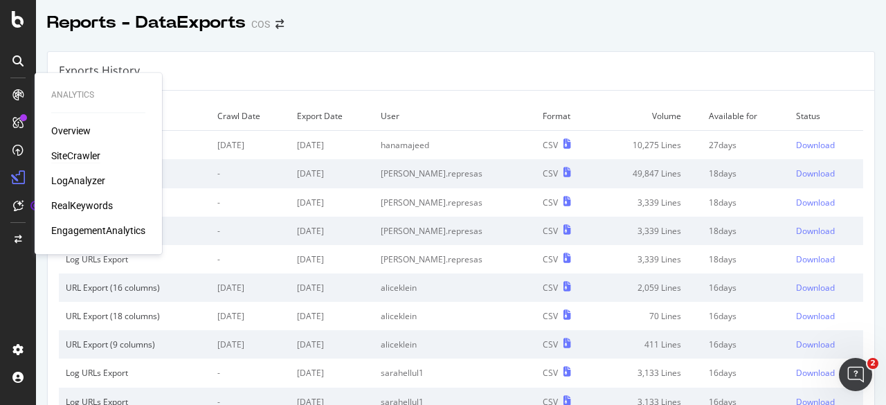
click at [85, 158] on div "SiteCrawler" at bounding box center [75, 156] width 49 height 14
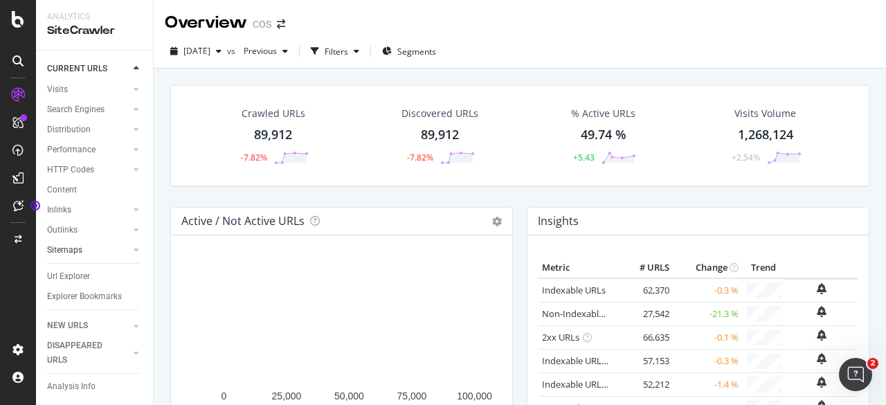
scroll to position [73, 0]
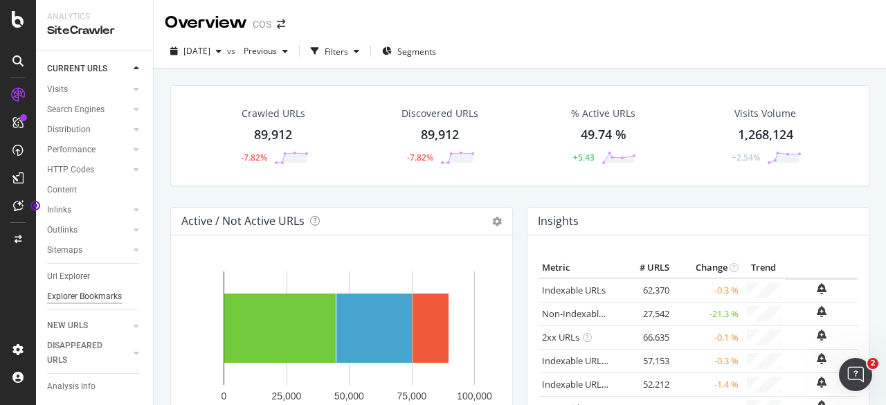
click at [83, 289] on div "Explorer Bookmarks" at bounding box center [84, 296] width 75 height 15
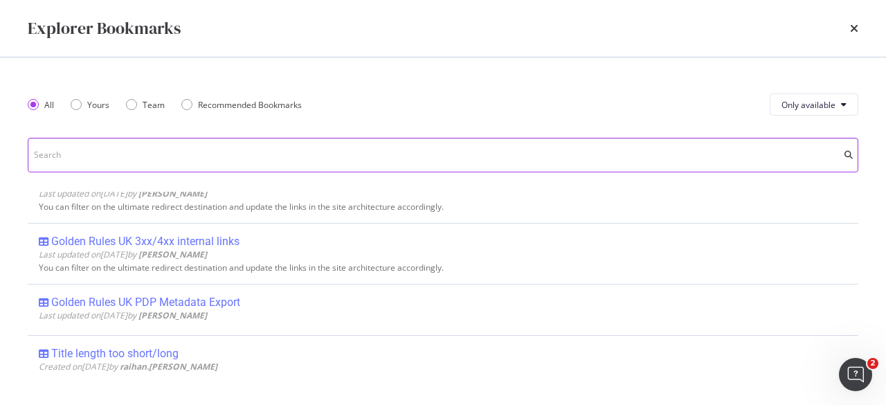
scroll to position [307, 0]
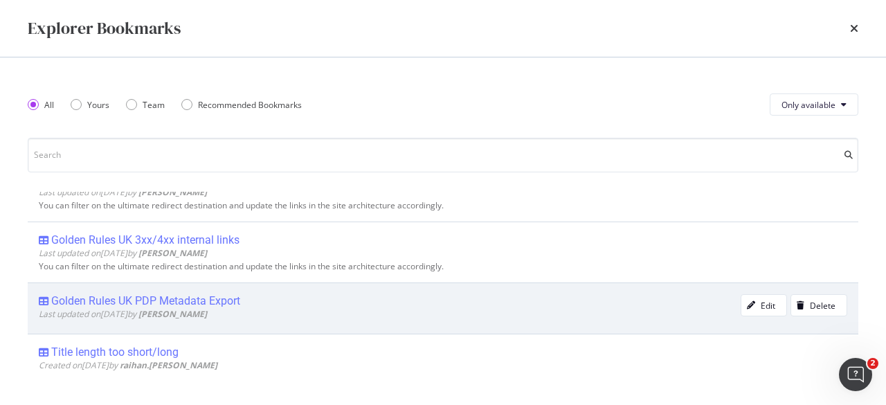
click at [219, 298] on div "Golden Rules UK PDP Metadata Export" at bounding box center [145, 301] width 189 height 14
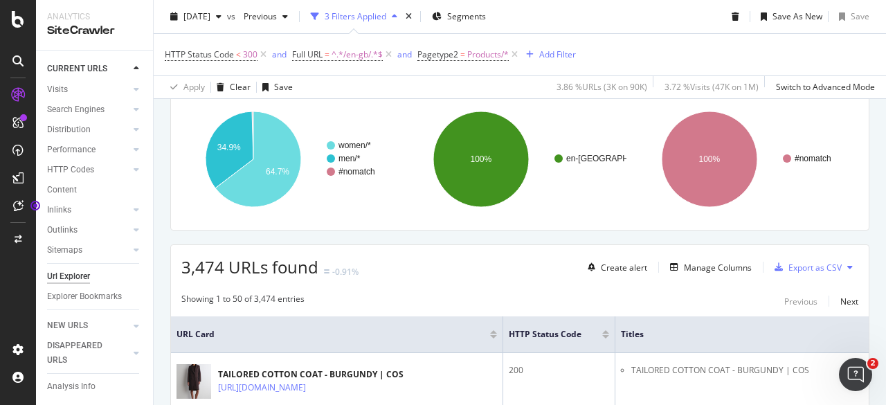
scroll to position [150, 0]
click at [800, 266] on div "Export as CSV" at bounding box center [814, 267] width 53 height 12
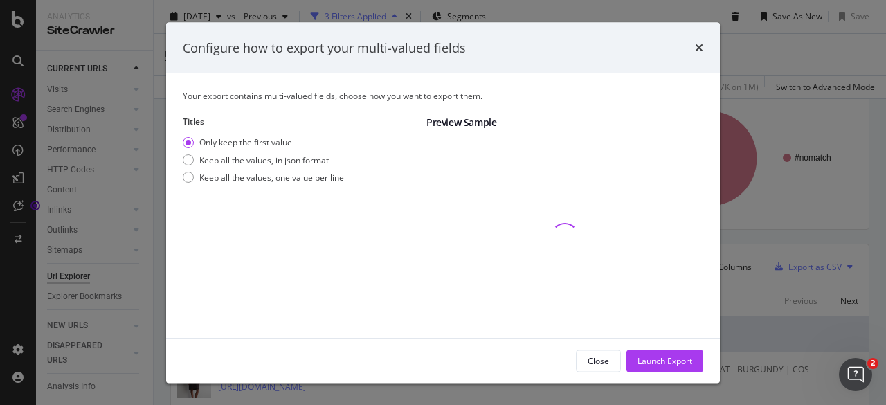
scroll to position [76, 0]
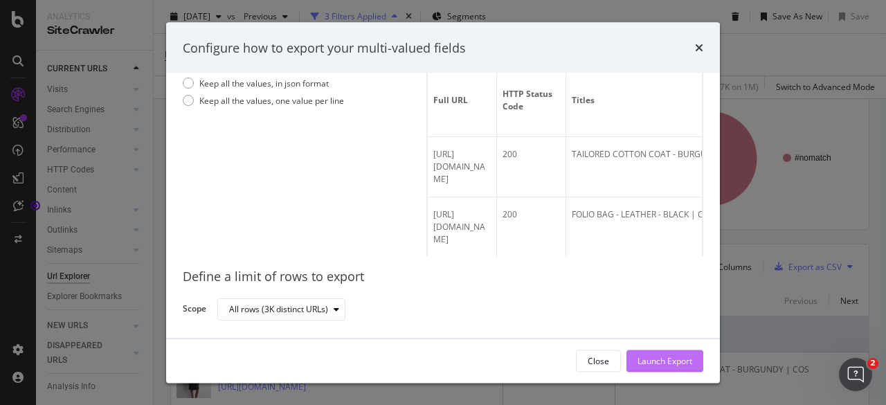
click at [664, 365] on div "Launch Export" at bounding box center [664, 360] width 55 height 12
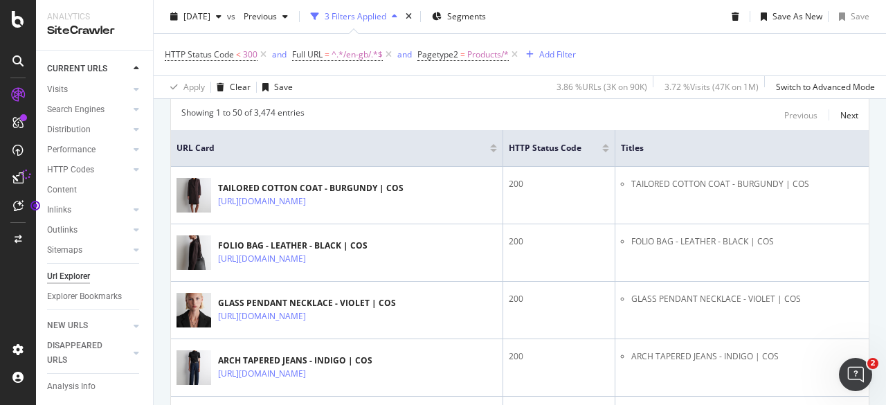
scroll to position [341, 0]
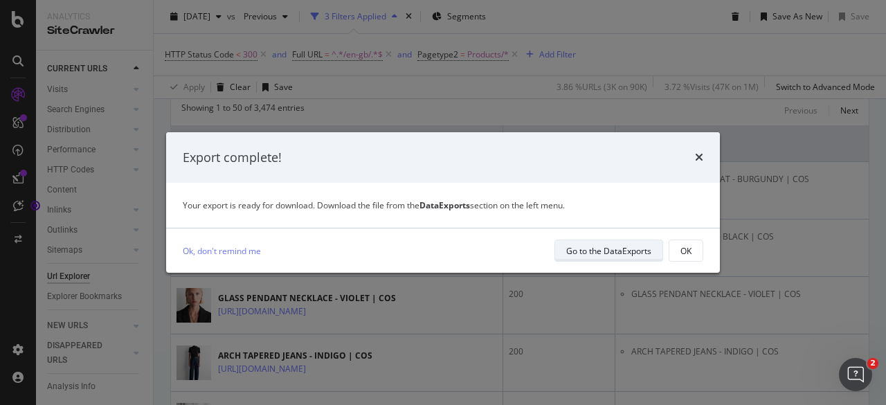
click at [641, 248] on div "Go to the DataExports" at bounding box center [608, 251] width 85 height 12
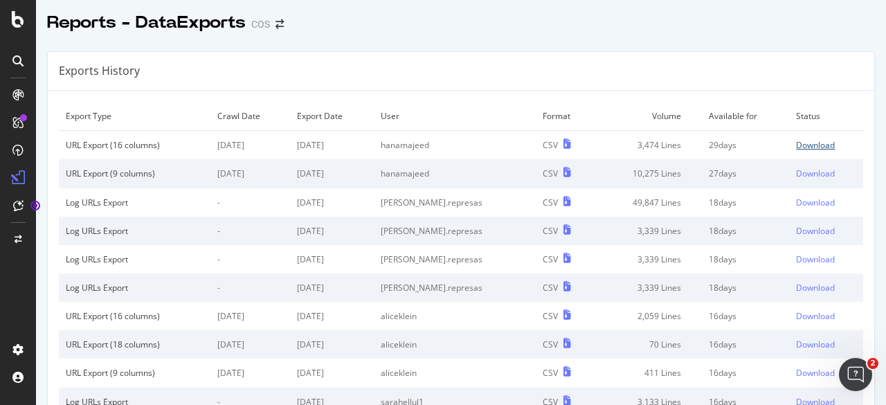
click at [813, 146] on div "Download" at bounding box center [815, 145] width 39 height 12
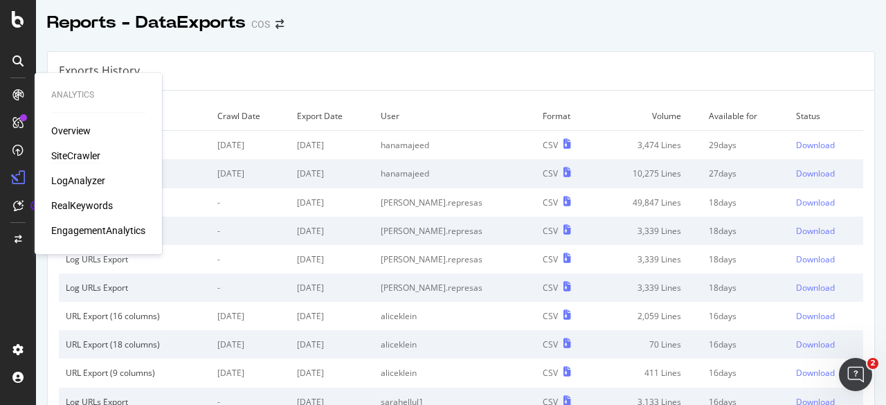
click at [78, 158] on div "SiteCrawler" at bounding box center [75, 156] width 49 height 14
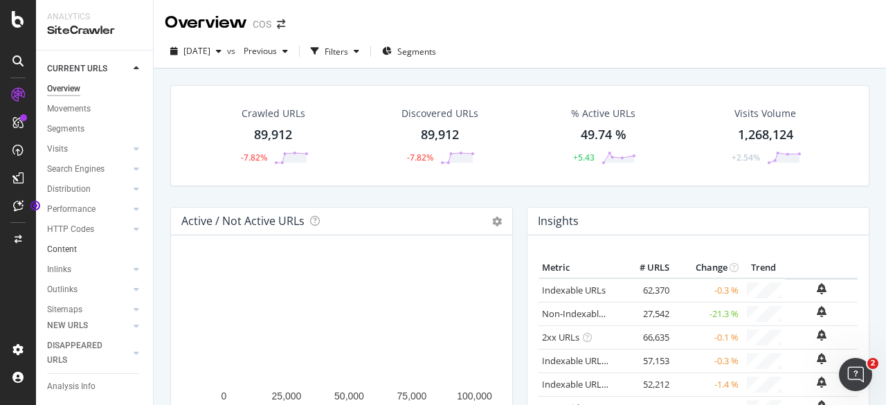
scroll to position [73, 0]
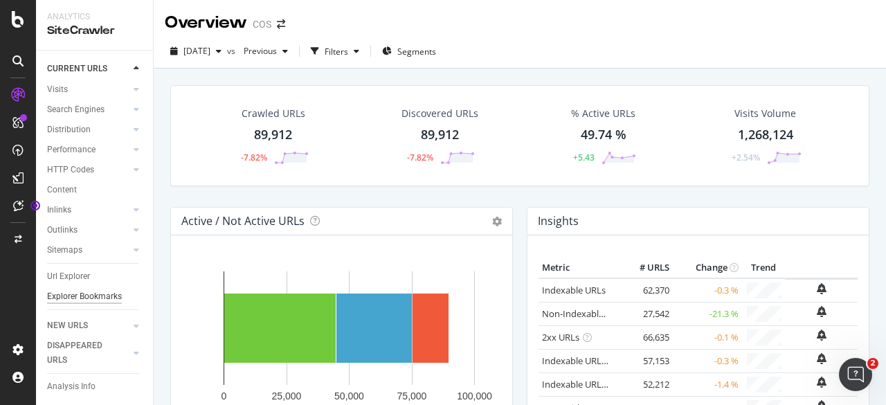
click at [73, 289] on div "Explorer Bookmarks" at bounding box center [84, 296] width 75 height 15
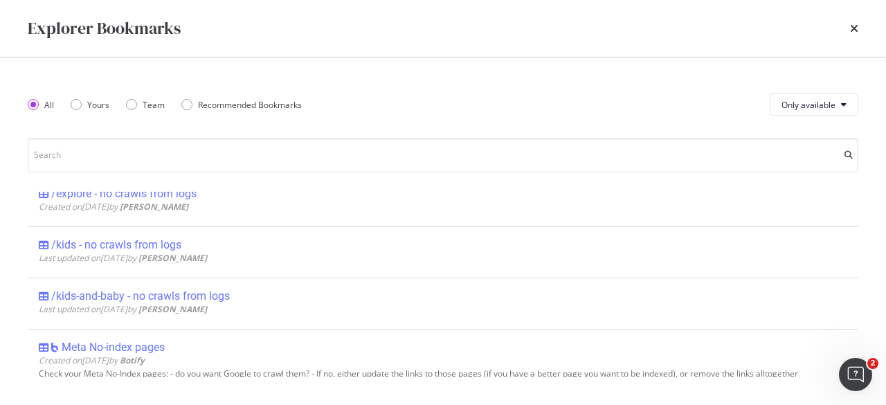
scroll to position [2202, 0]
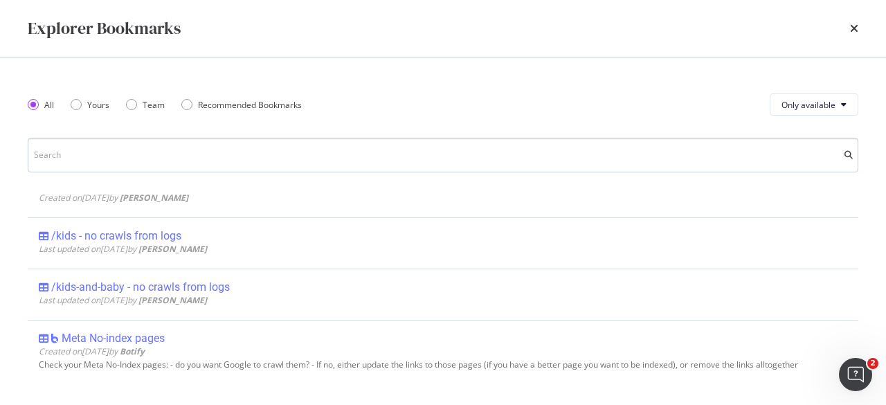
click at [210, 153] on input "modal" at bounding box center [443, 155] width 831 height 35
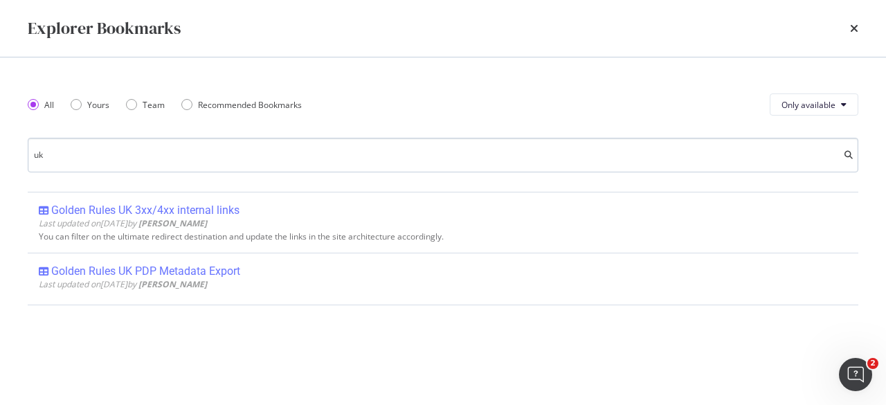
scroll to position [0, 0]
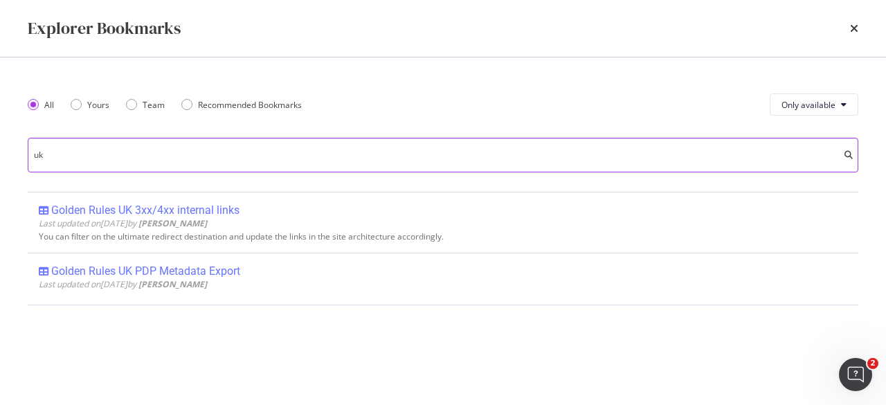
type input "u"
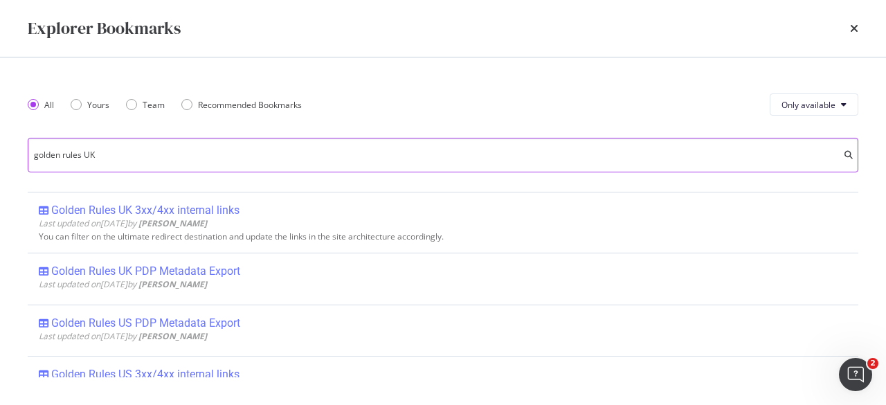
type input "golden rules UK"
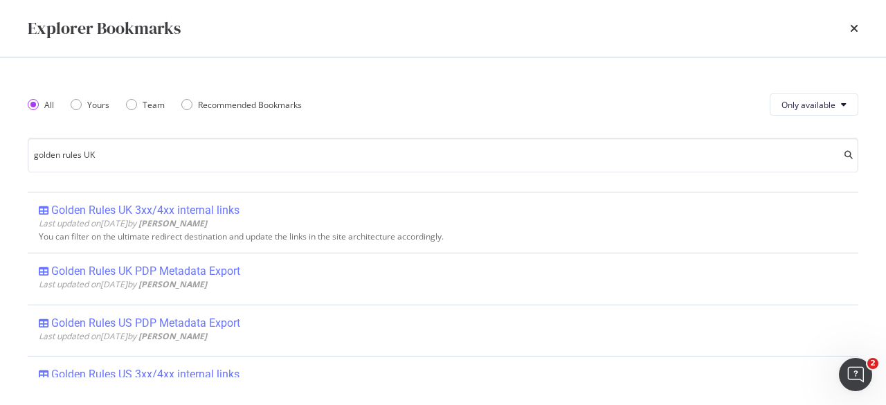
click at [389, 85] on div "All Yours Team Recommended Bookmarks Only available" at bounding box center [443, 104] width 831 height 39
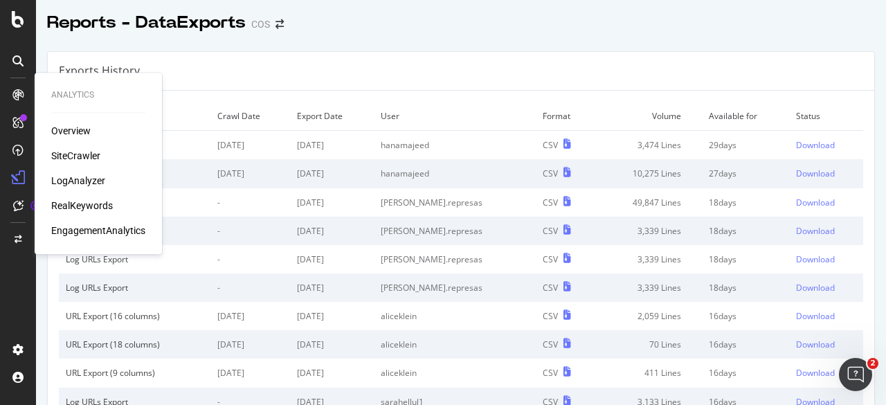
click at [67, 147] on div "Overview SiteCrawler LogAnalyzer RealKeywords EngagementAnalytics" at bounding box center [98, 181] width 94 height 114
click at [75, 156] on div "SiteCrawler" at bounding box center [75, 156] width 49 height 14
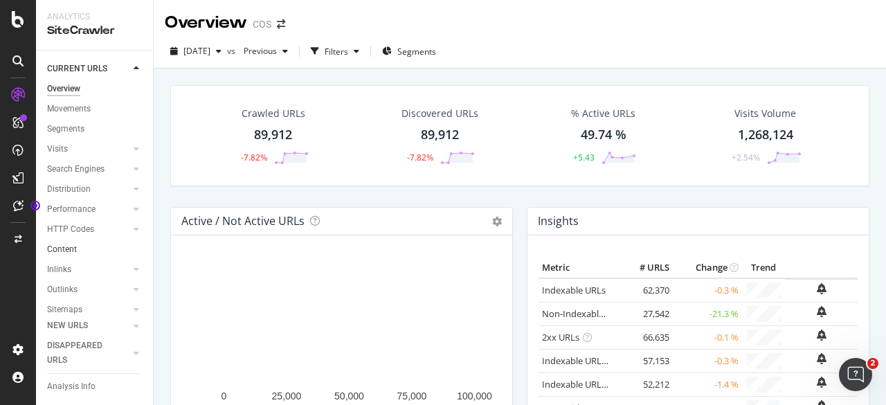
scroll to position [73, 0]
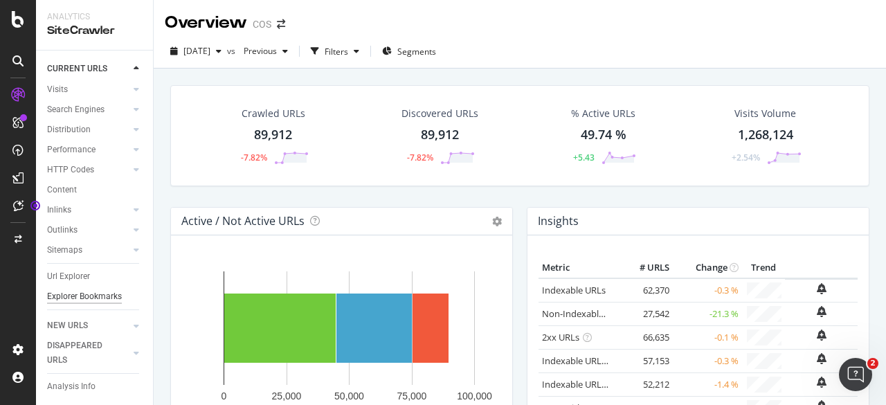
click at [64, 289] on div "Explorer Bookmarks" at bounding box center [84, 296] width 75 height 15
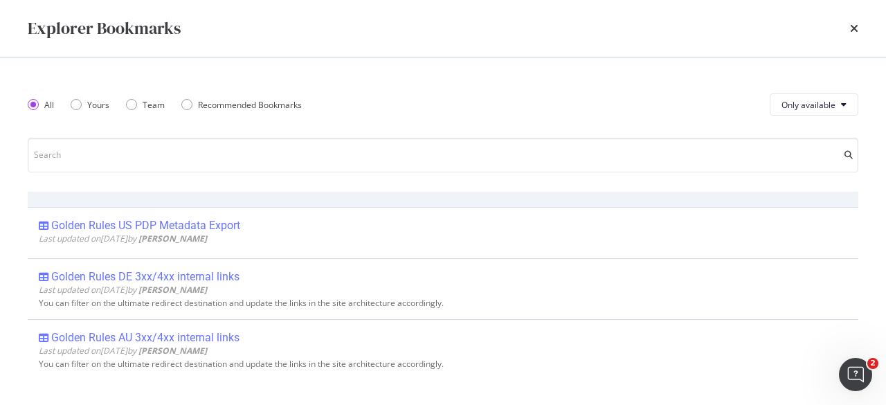
scroll to position [0, 0]
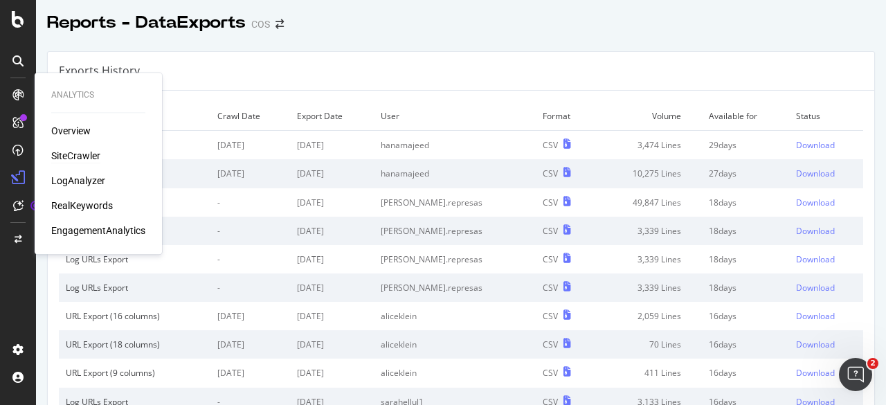
click at [80, 161] on div "SiteCrawler" at bounding box center [75, 156] width 49 height 14
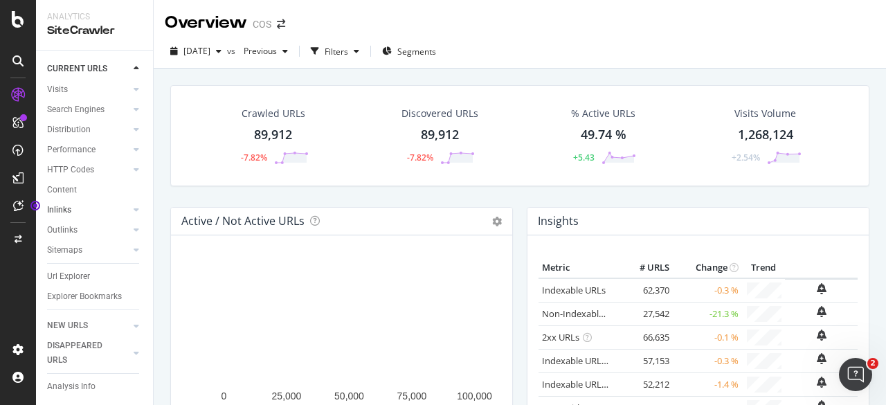
scroll to position [73, 0]
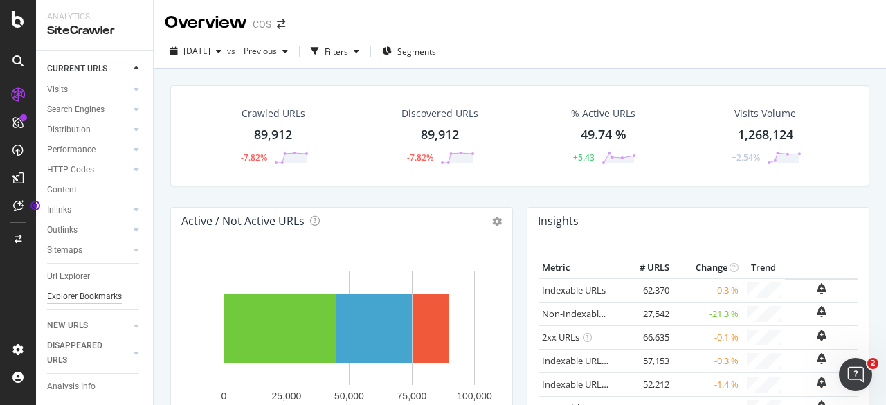
click at [69, 289] on div "Explorer Bookmarks" at bounding box center [84, 296] width 75 height 15
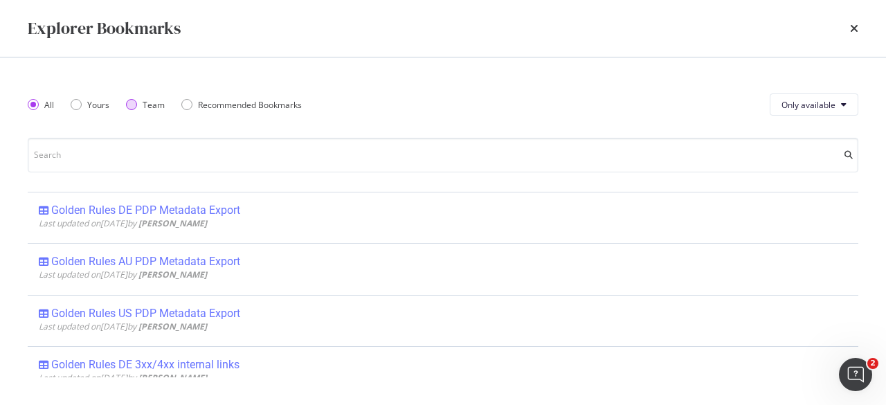
click at [129, 107] on div "Team" at bounding box center [131, 104] width 11 height 11
click at [29, 103] on div "All" at bounding box center [33, 104] width 11 height 11
click at [839, 112] on button "Only available" at bounding box center [814, 104] width 89 height 22
click at [822, 136] on span "All" at bounding box center [809, 132] width 55 height 12
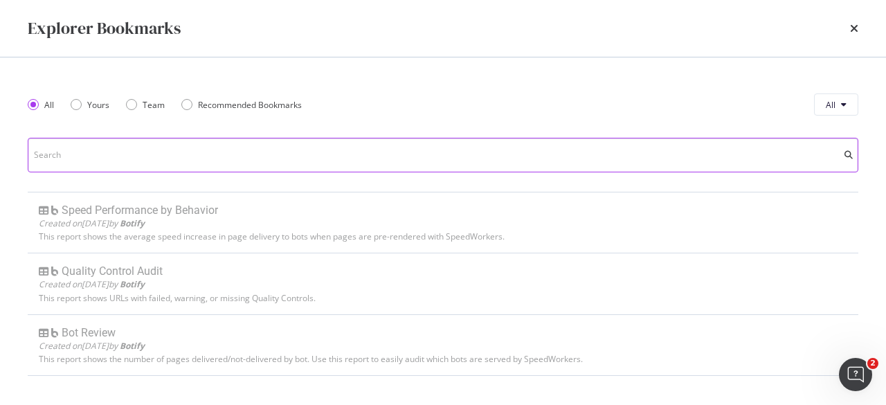
click at [295, 160] on input "modal" at bounding box center [443, 155] width 831 height 35
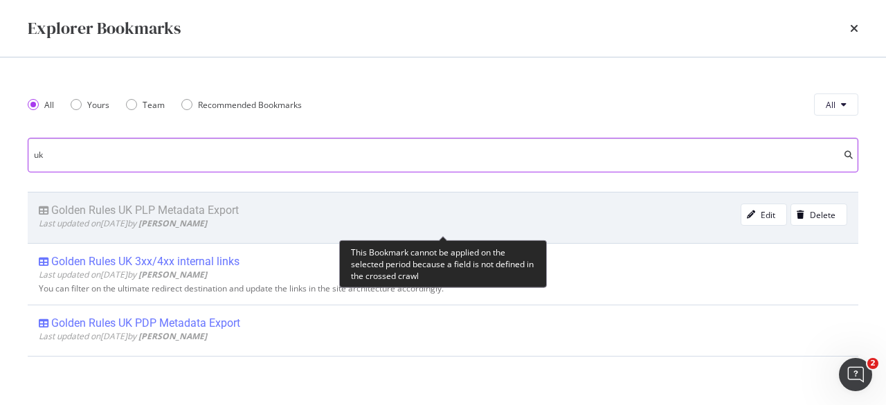
type input "uk"
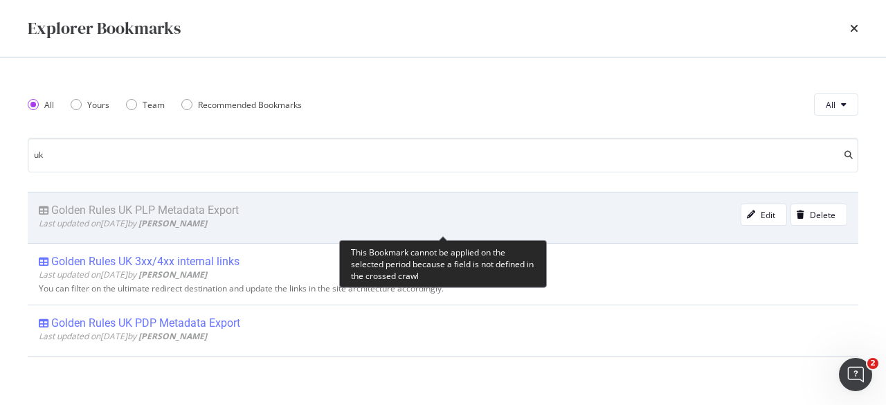
click at [222, 203] on div "Golden Rules UK PLP Metadata Export" at bounding box center [145, 210] width 188 height 14
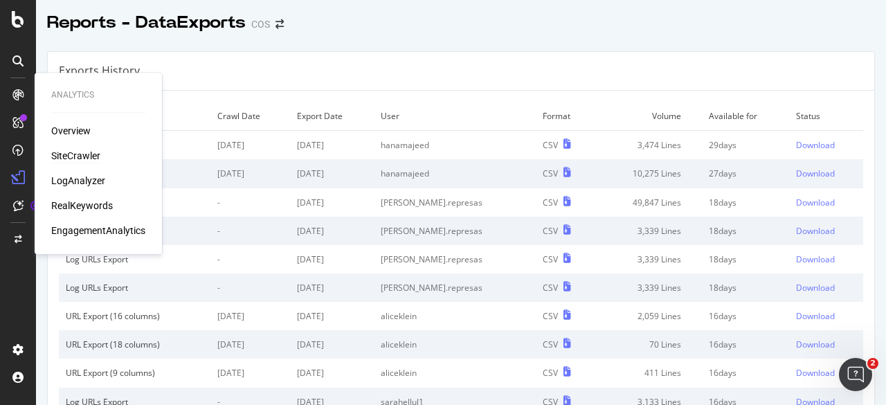
click at [82, 161] on div "SiteCrawler" at bounding box center [75, 156] width 49 height 14
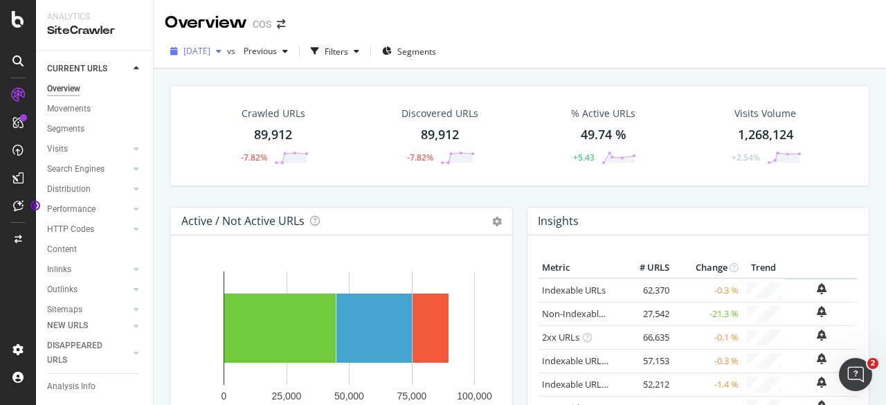
click at [227, 53] on div "button" at bounding box center [218, 51] width 17 height 8
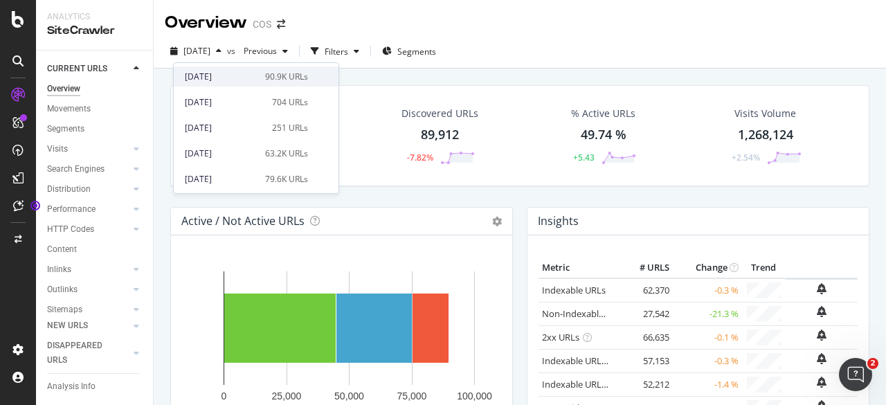
scroll to position [76, 0]
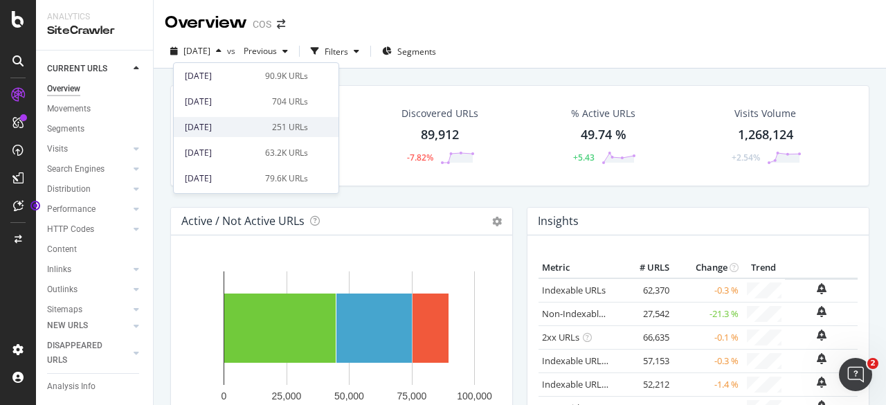
click at [280, 125] on div "251 URLs" at bounding box center [290, 127] width 36 height 12
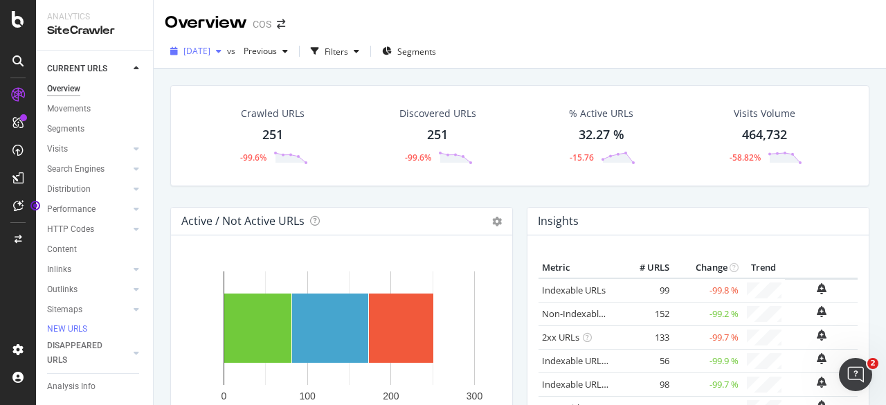
click at [227, 46] on div "[DATE]" at bounding box center [196, 51] width 62 height 21
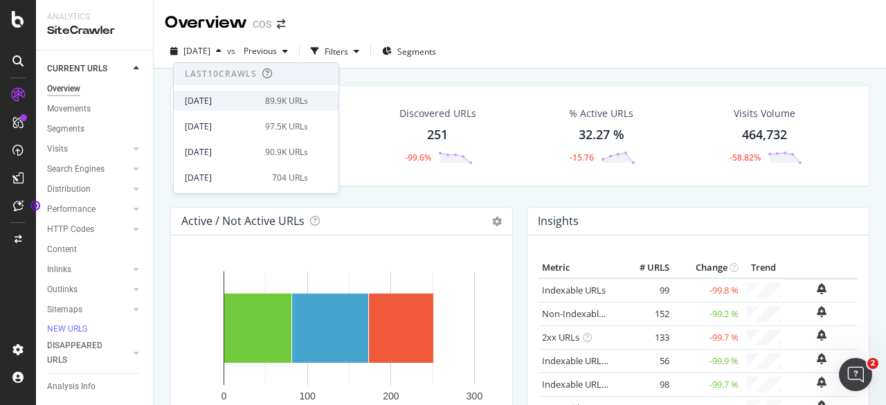
click at [256, 103] on div "[DATE] 89.9K URLs" at bounding box center [246, 101] width 123 height 12
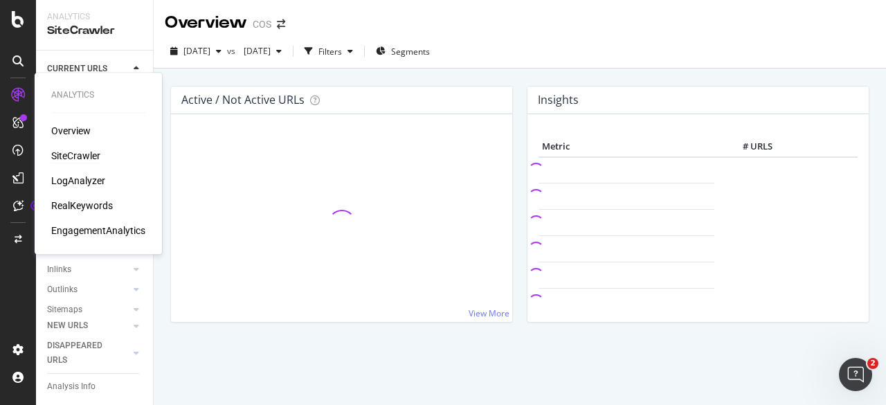
click at [95, 152] on div "SiteCrawler" at bounding box center [75, 156] width 49 height 14
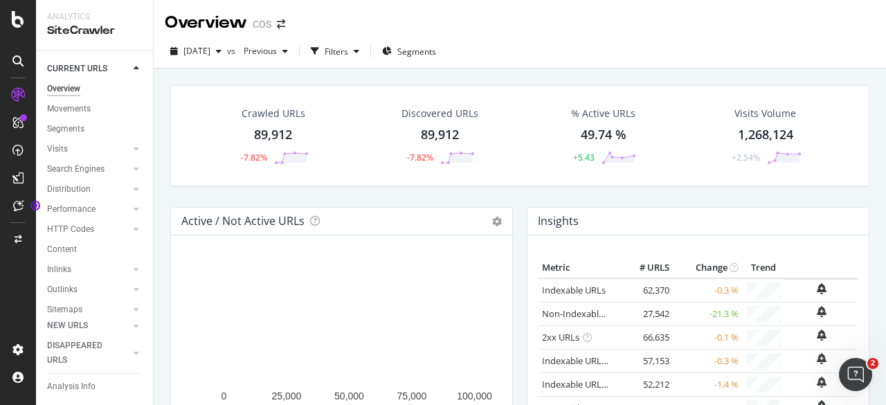
scroll to position [73, 0]
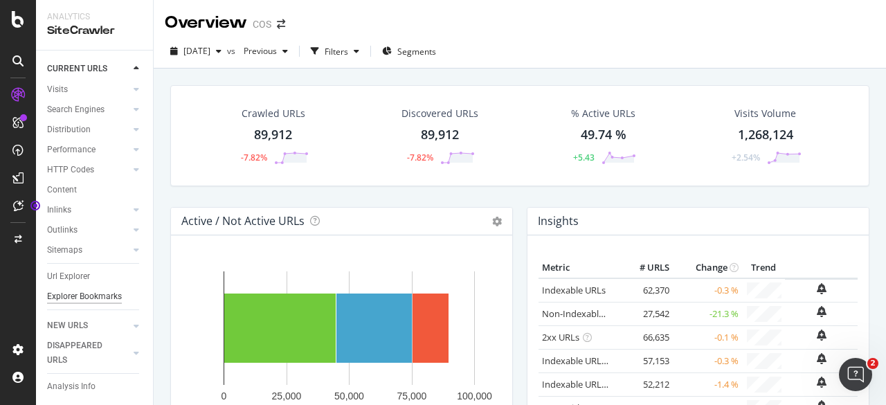
click at [61, 293] on div "Explorer Bookmarks" at bounding box center [84, 296] width 75 height 15
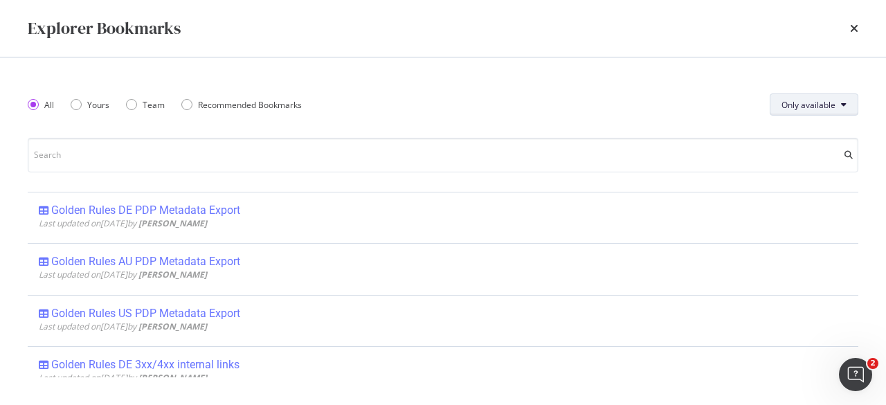
click at [851, 106] on button "Only available" at bounding box center [814, 104] width 89 height 22
click at [841, 134] on div "All" at bounding box center [809, 132] width 77 height 20
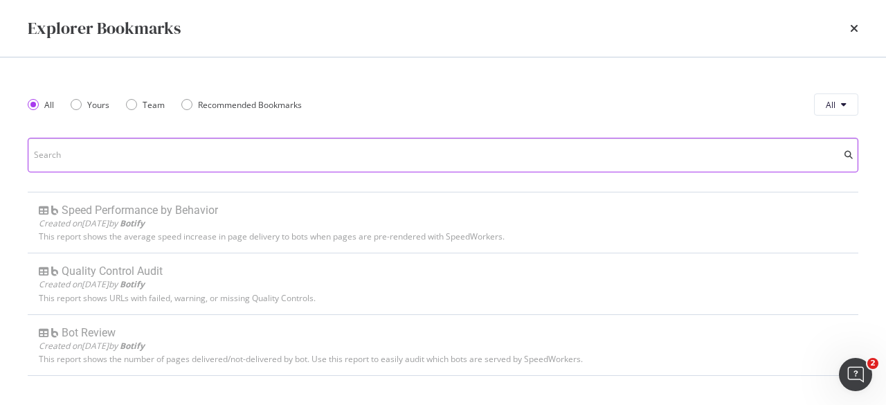
click at [581, 160] on input "modal" at bounding box center [443, 155] width 831 height 35
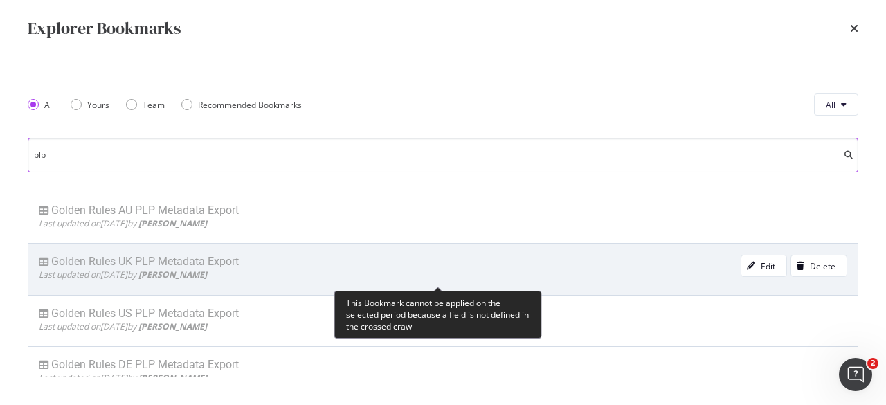
type input "plp"
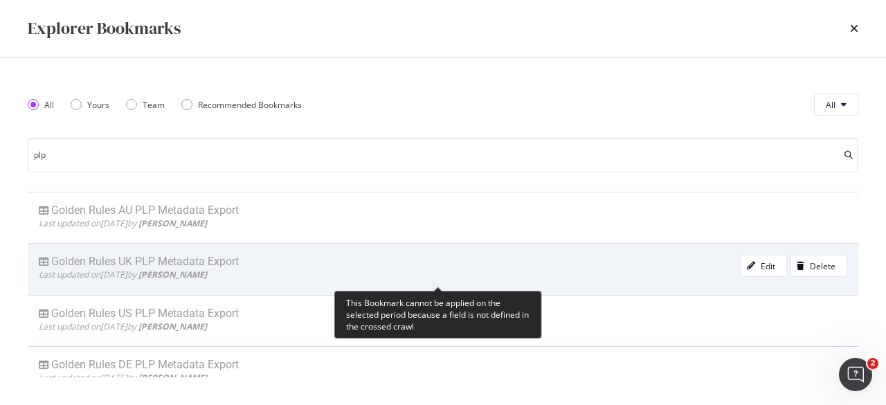
click at [237, 261] on div "Golden Rules UK PLP Metadata Export" at bounding box center [145, 262] width 188 height 14
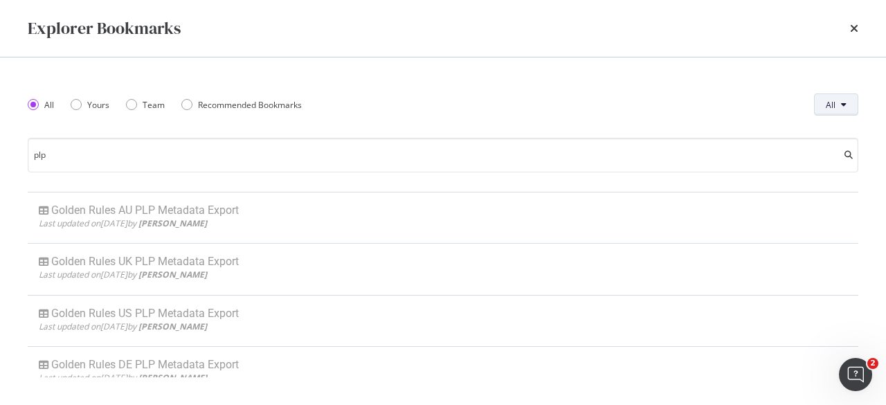
click at [835, 102] on span "All" at bounding box center [831, 105] width 10 height 12
click at [528, 64] on div "All Yours Team Recommended Bookmarks All plp Golden Rules AU PLP Metadata Expor…" at bounding box center [443, 230] width 886 height 347
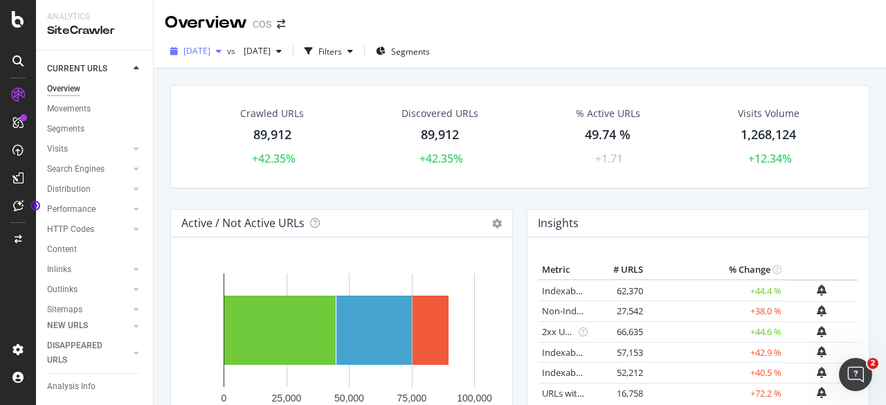
click at [210, 50] on span "[DATE]" at bounding box center [196, 51] width 27 height 12
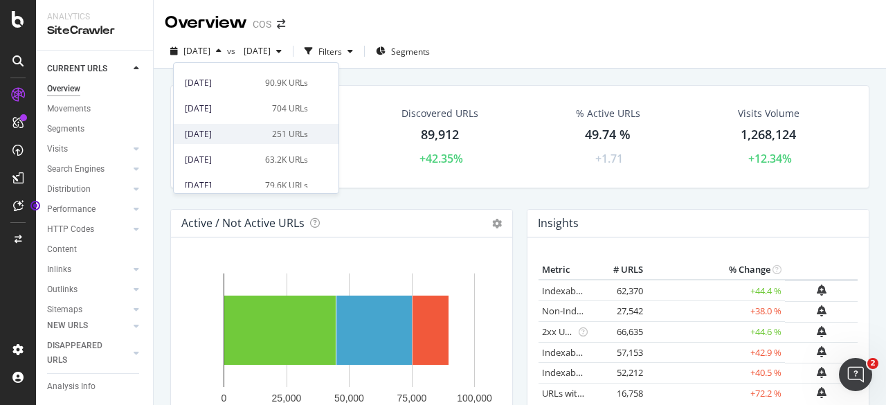
click at [277, 138] on div "251 URLs" at bounding box center [290, 134] width 36 height 12
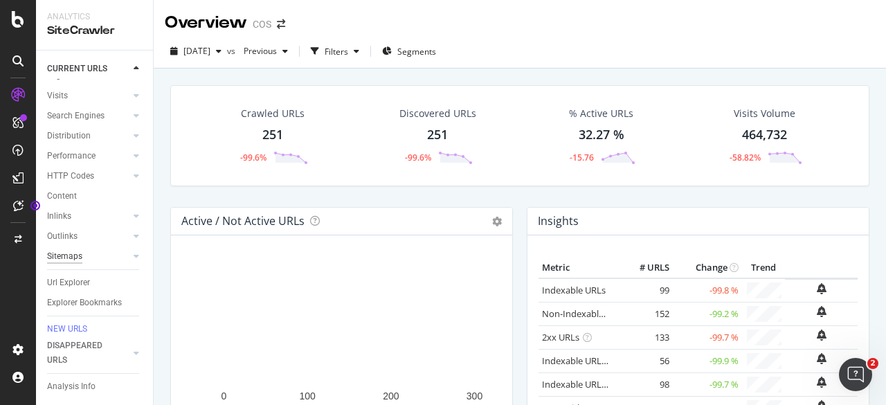
scroll to position [71, 0]
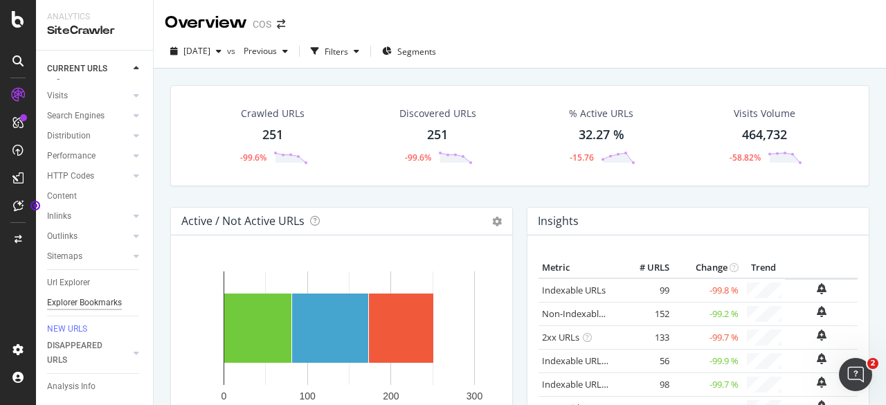
click at [77, 296] on div "Explorer Bookmarks" at bounding box center [84, 303] width 75 height 15
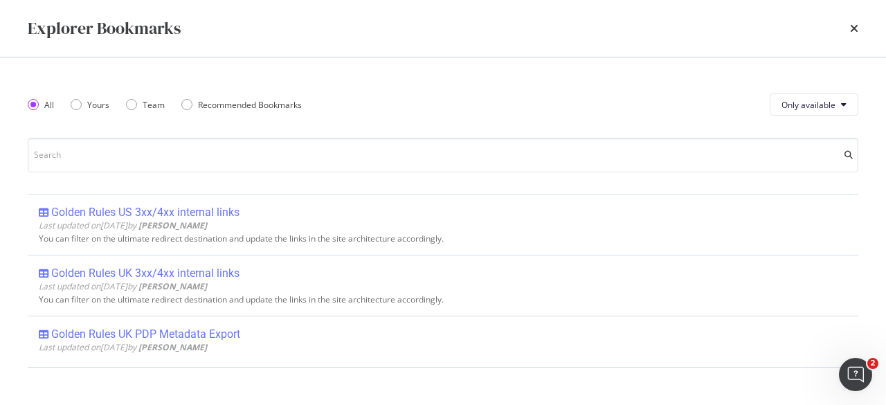
scroll to position [482, 0]
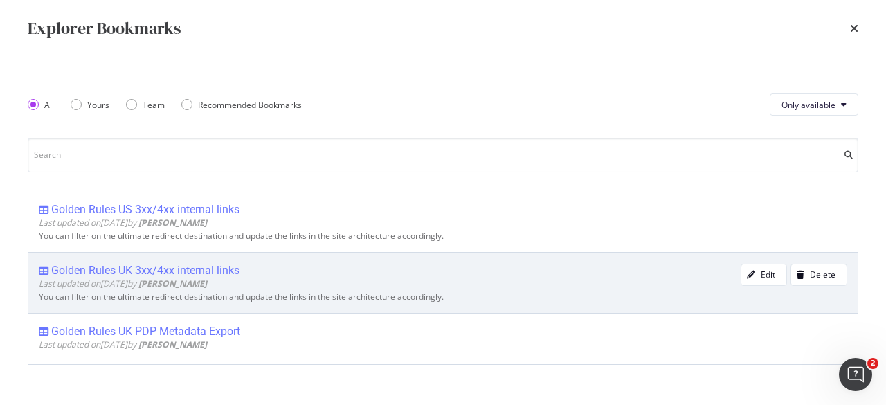
click at [190, 266] on div "Golden Rules UK 3xx/4xx internal links" at bounding box center [145, 271] width 188 height 14
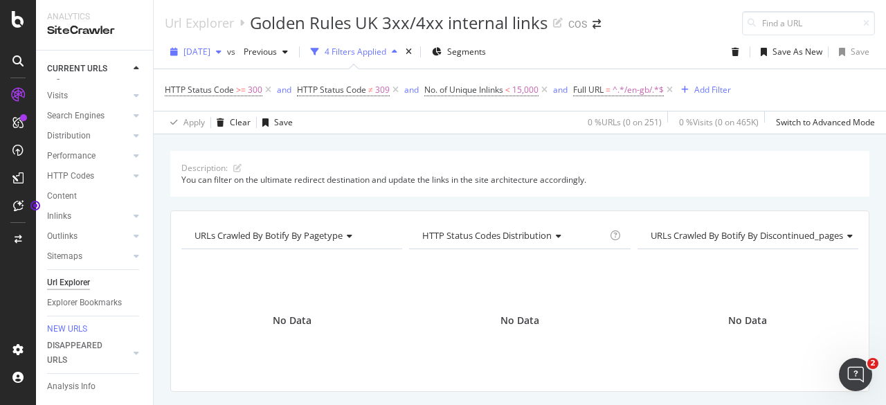
click at [227, 49] on div "button" at bounding box center [218, 52] width 17 height 8
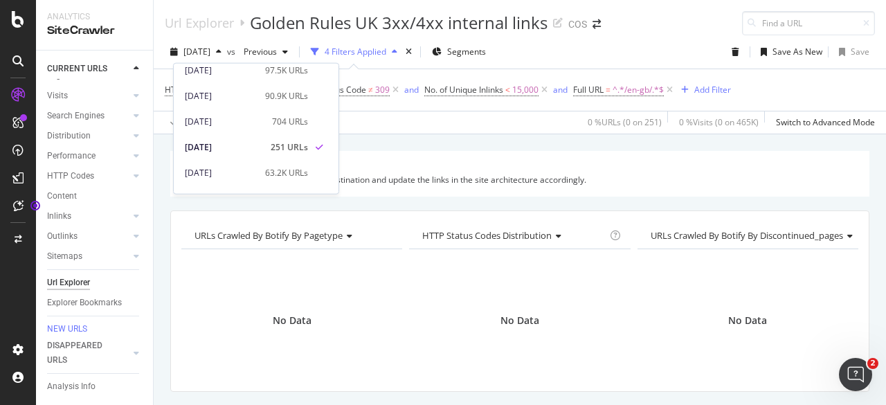
scroll to position [56, 0]
click at [291, 172] on div "63.2K URLs" at bounding box center [286, 173] width 43 height 12
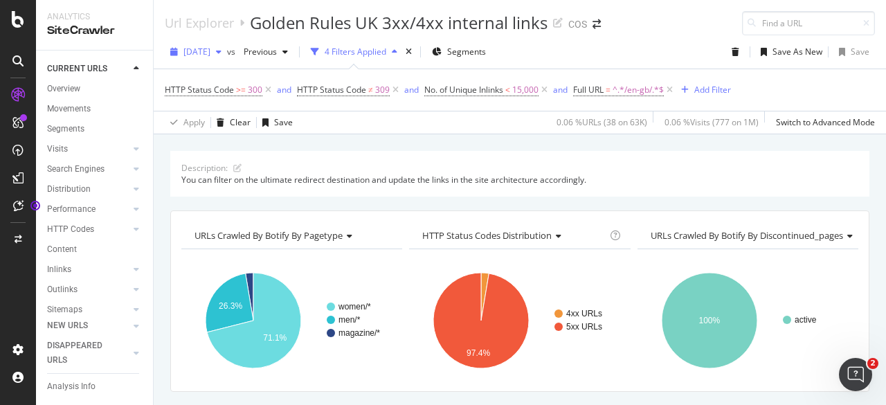
click at [210, 56] on span "[DATE]" at bounding box center [196, 52] width 27 height 12
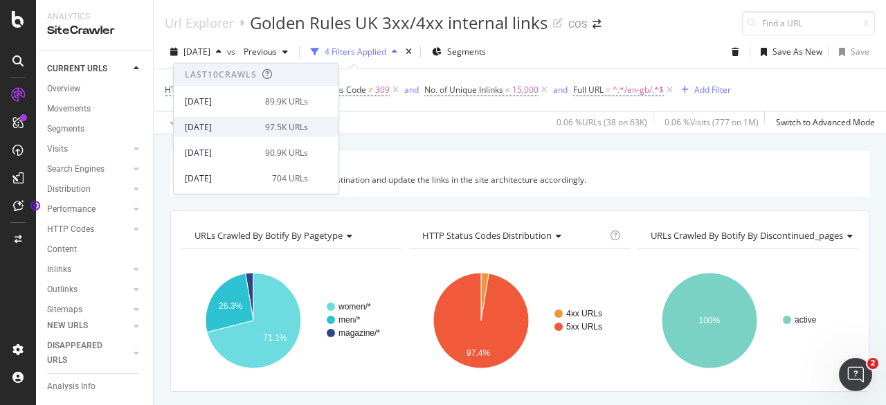
click at [275, 126] on div "97.5K URLs" at bounding box center [286, 126] width 43 height 12
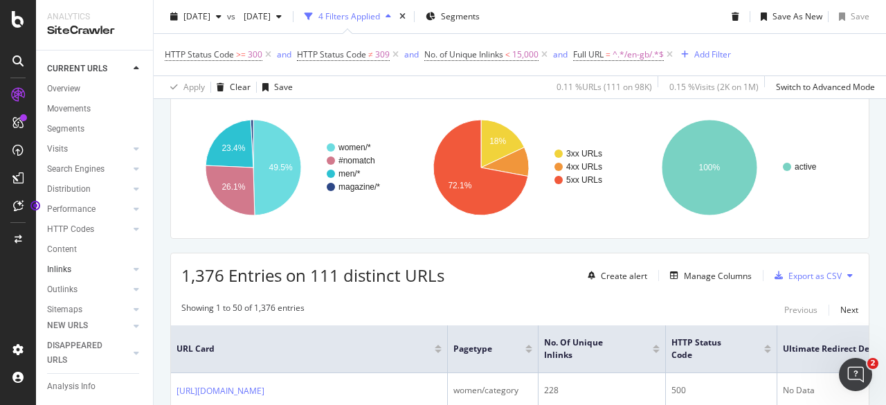
scroll to position [73, 0]
click at [60, 289] on div "Explorer Bookmarks" at bounding box center [84, 296] width 75 height 15
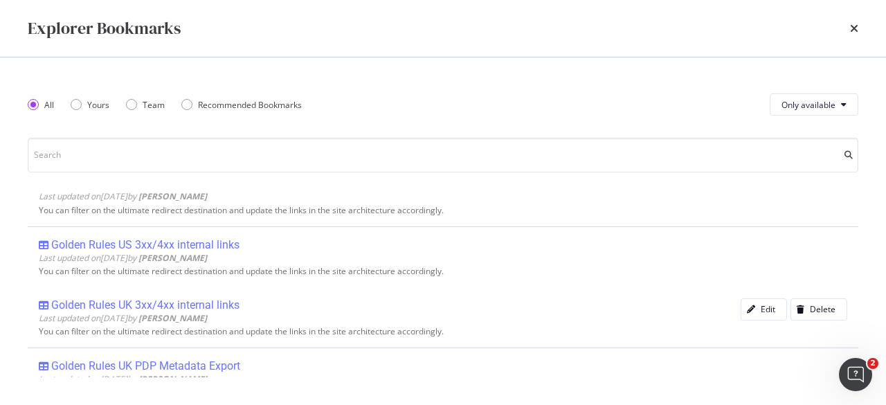
scroll to position [448, 0]
click at [204, 302] on div "Golden Rules UK 3xx/4xx internal links" at bounding box center [145, 305] width 188 height 14
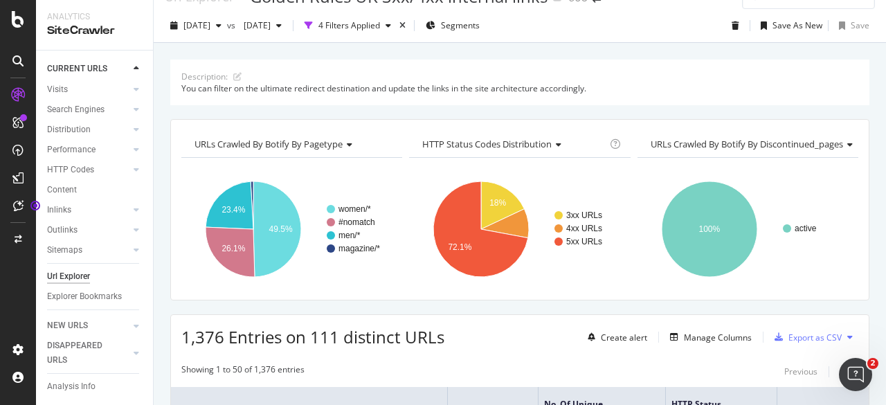
scroll to position [105, 0]
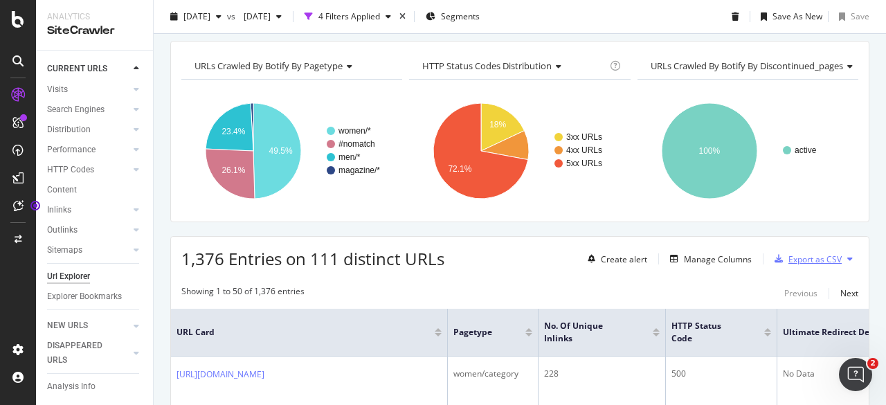
click at [795, 260] on div "Export as CSV" at bounding box center [814, 259] width 53 height 12
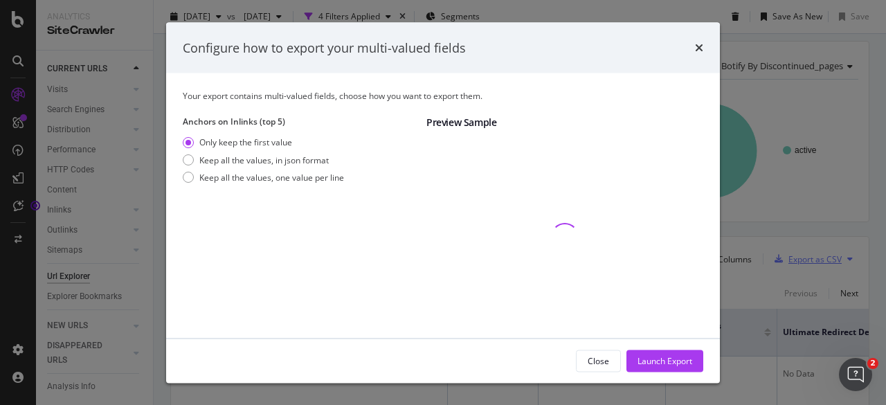
scroll to position [76, 0]
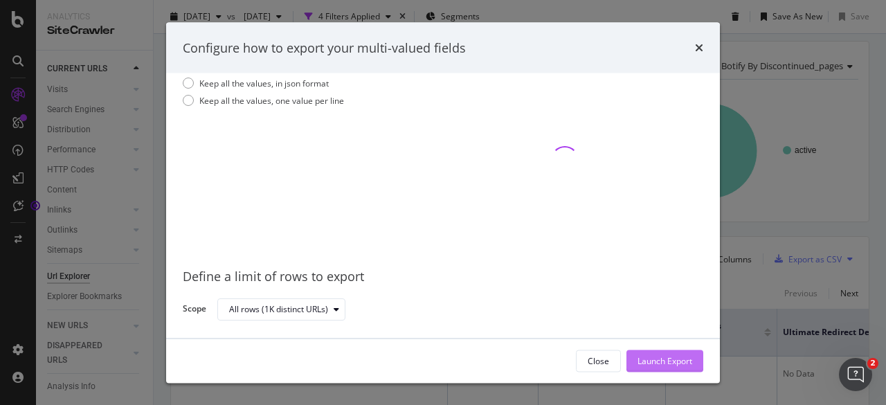
click at [660, 361] on div "Launch Export" at bounding box center [664, 360] width 55 height 12
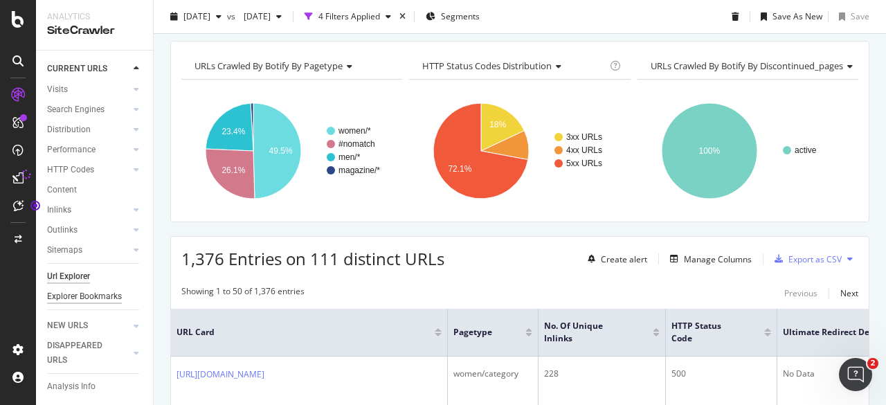
click at [51, 289] on div "Explorer Bookmarks" at bounding box center [84, 296] width 75 height 15
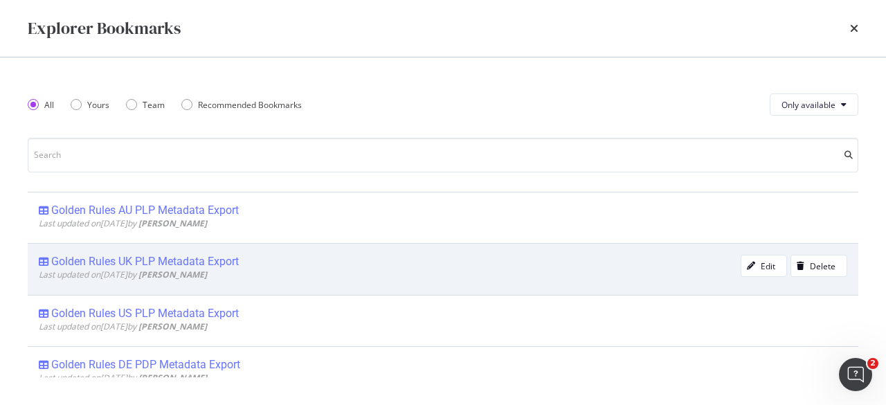
click at [176, 264] on div "Golden Rules UK PLP Metadata Export" at bounding box center [145, 262] width 188 height 14
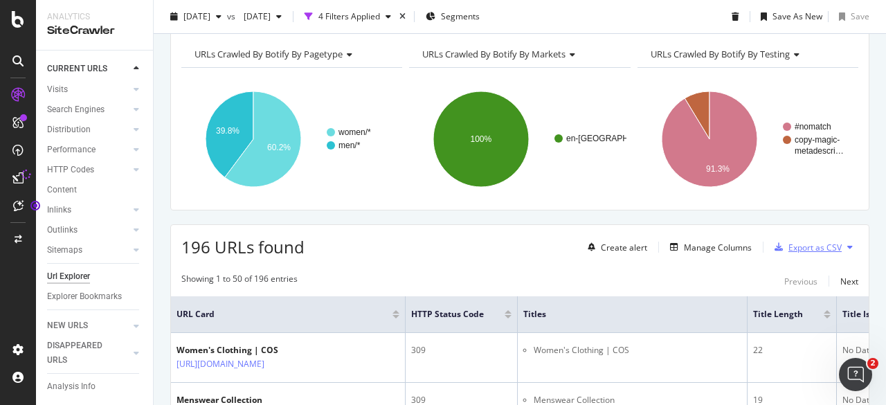
click at [797, 248] on div "Export as CSV" at bounding box center [814, 248] width 53 height 12
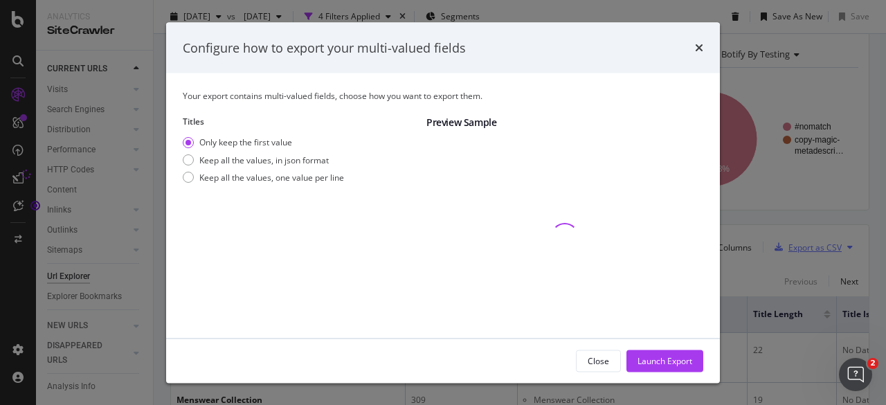
scroll to position [76, 0]
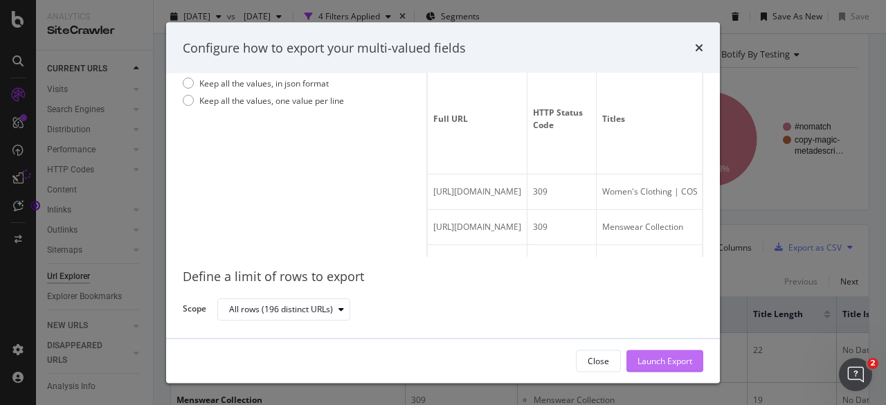
click at [644, 363] on div "Launch Export" at bounding box center [664, 360] width 55 height 12
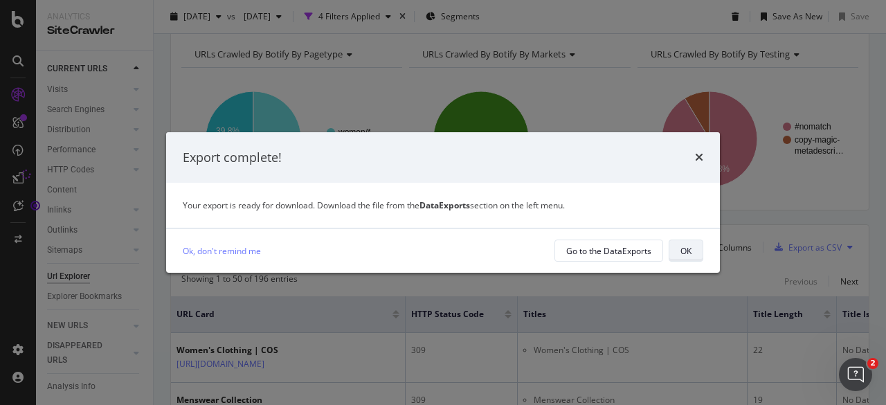
click at [678, 253] on button "OK" at bounding box center [686, 250] width 35 height 22
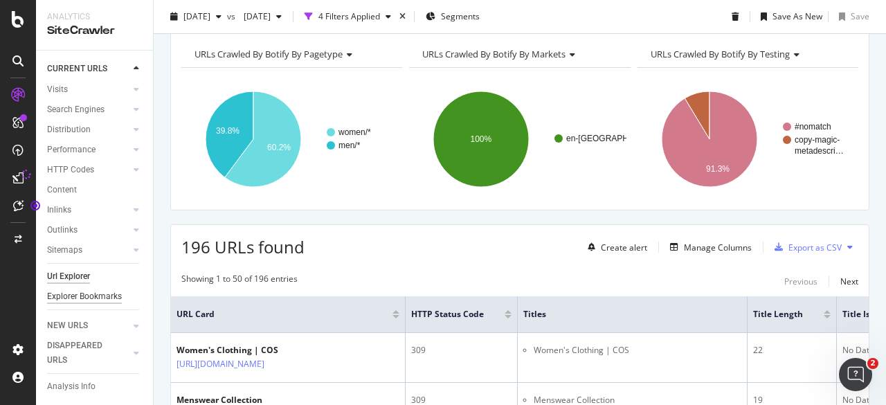
click at [69, 289] on div "Explorer Bookmarks" at bounding box center [84, 296] width 75 height 15
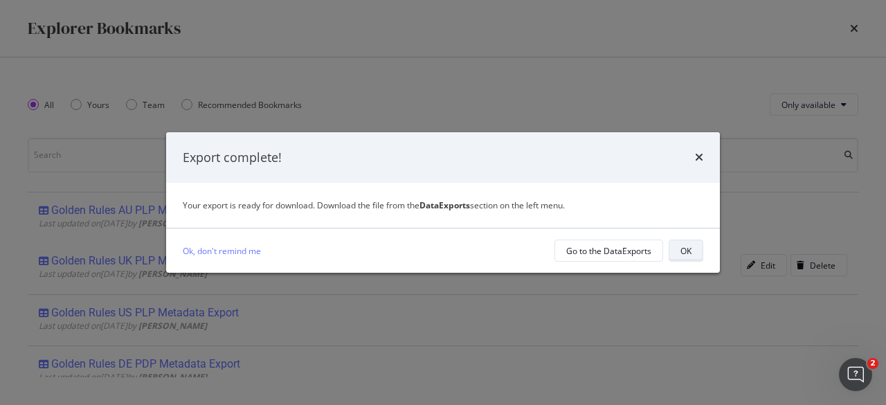
click at [696, 253] on button "OK" at bounding box center [686, 250] width 35 height 22
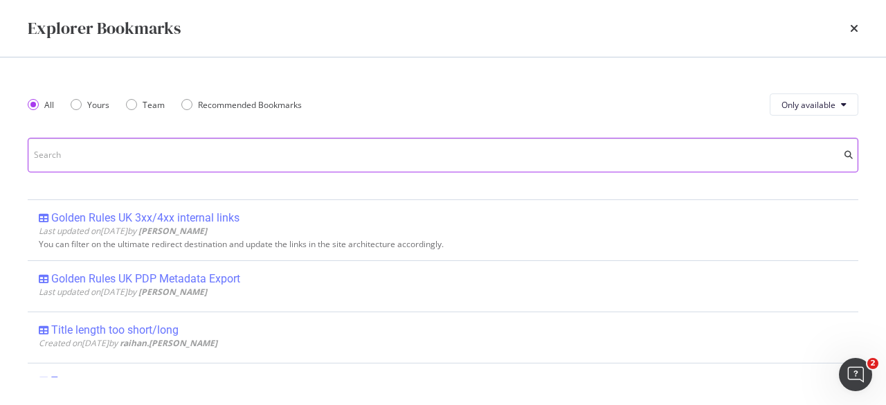
scroll to position [535, 0]
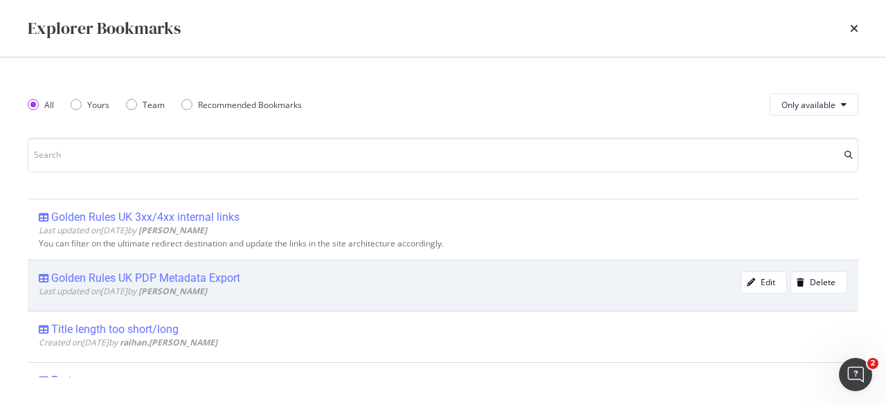
click at [222, 282] on div "Golden Rules UK PDP Metadata Export" at bounding box center [145, 278] width 189 height 14
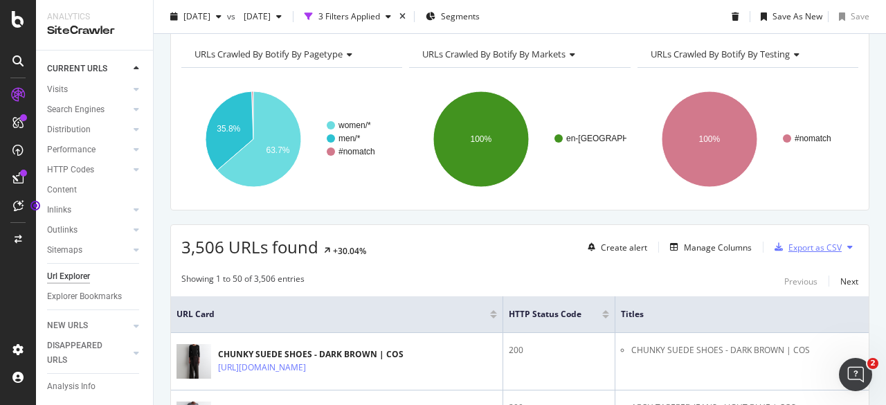
click at [790, 244] on div "Export as CSV" at bounding box center [814, 248] width 53 height 12
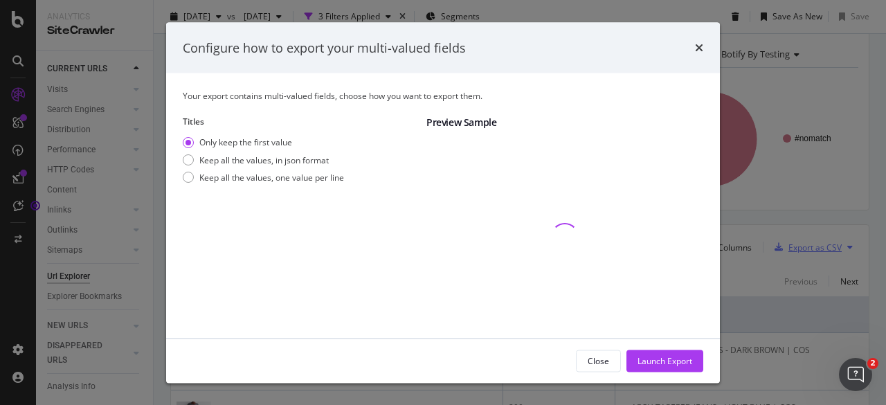
scroll to position [76, 0]
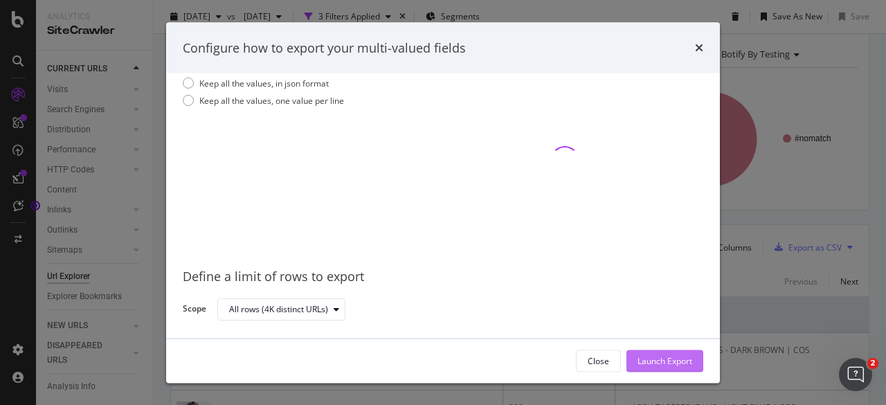
click at [652, 366] on div "Launch Export" at bounding box center [664, 360] width 55 height 12
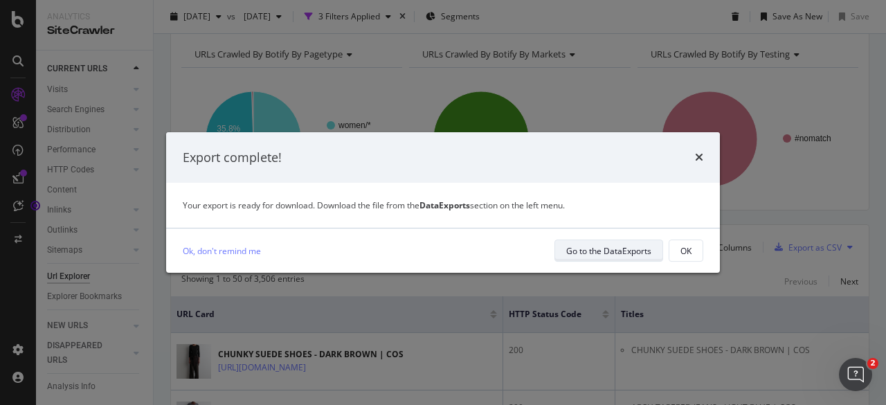
click at [608, 255] on div "Go to the DataExports" at bounding box center [608, 251] width 85 height 12
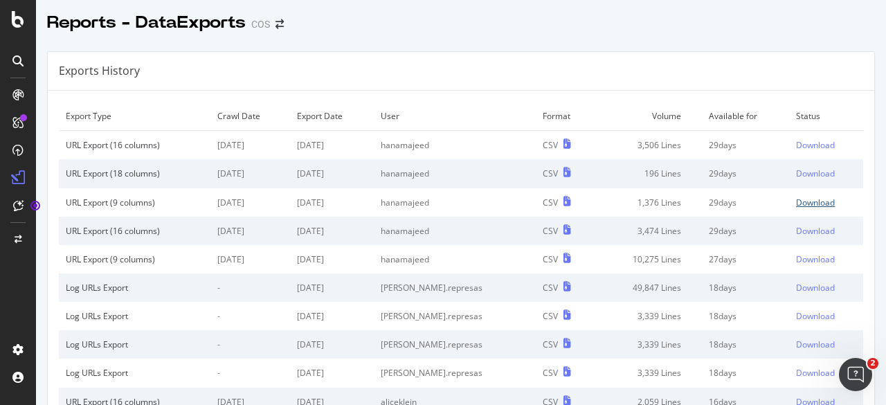
click at [800, 198] on div "Download" at bounding box center [815, 203] width 39 height 12
click at [803, 172] on div "Download" at bounding box center [815, 173] width 39 height 12
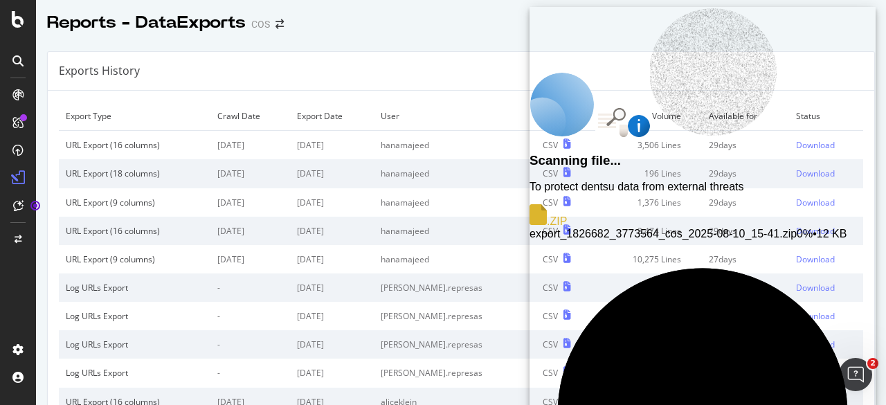
click at [797, 228] on span "0% • 12 KB" at bounding box center [822, 234] width 50 height 12
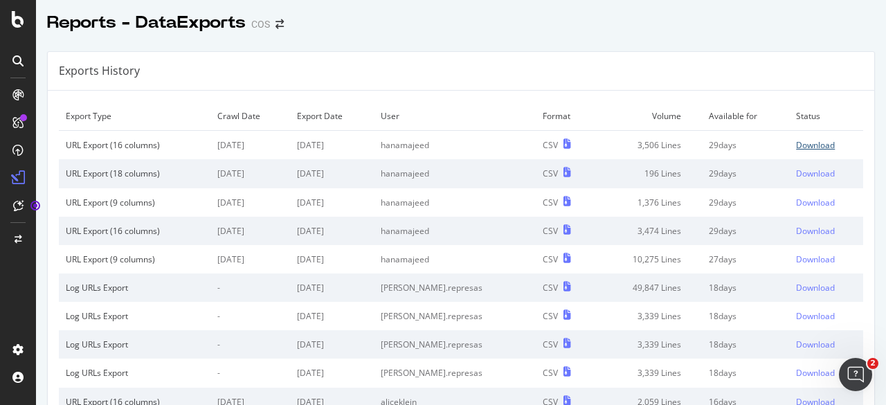
click at [796, 139] on div "Download" at bounding box center [815, 145] width 39 height 12
